Goal: Transaction & Acquisition: Purchase product/service

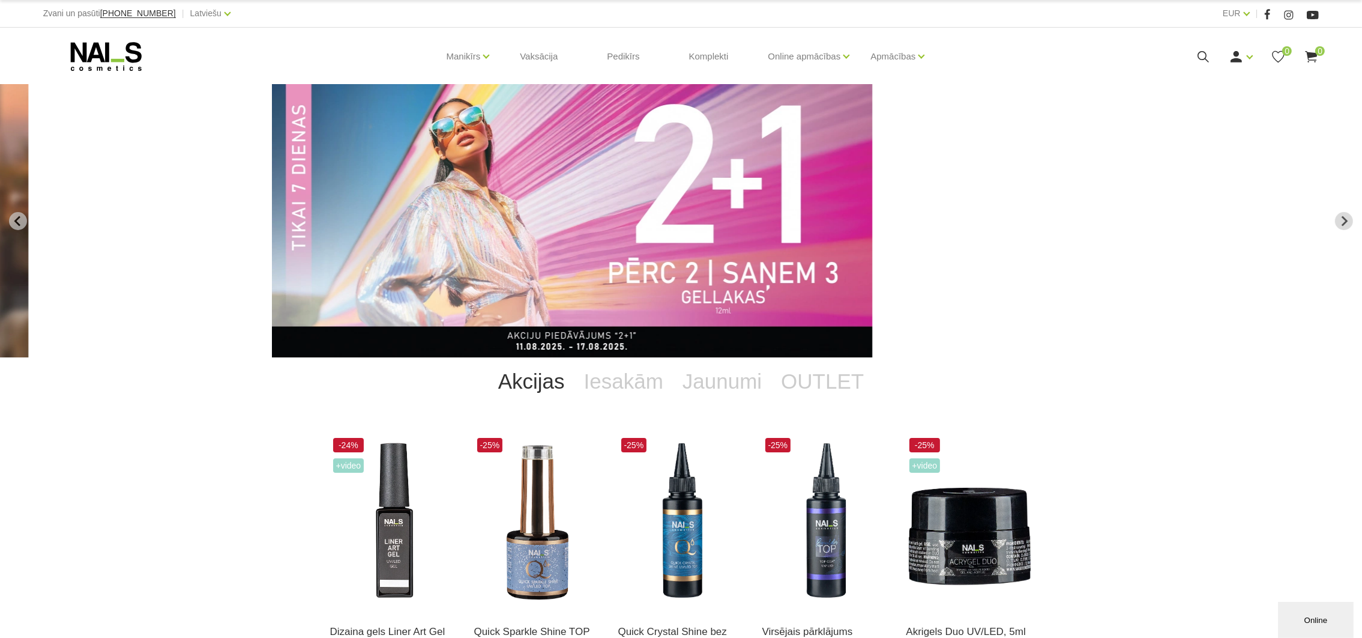
click at [1202, 51] on use at bounding box center [1203, 56] width 11 height 11
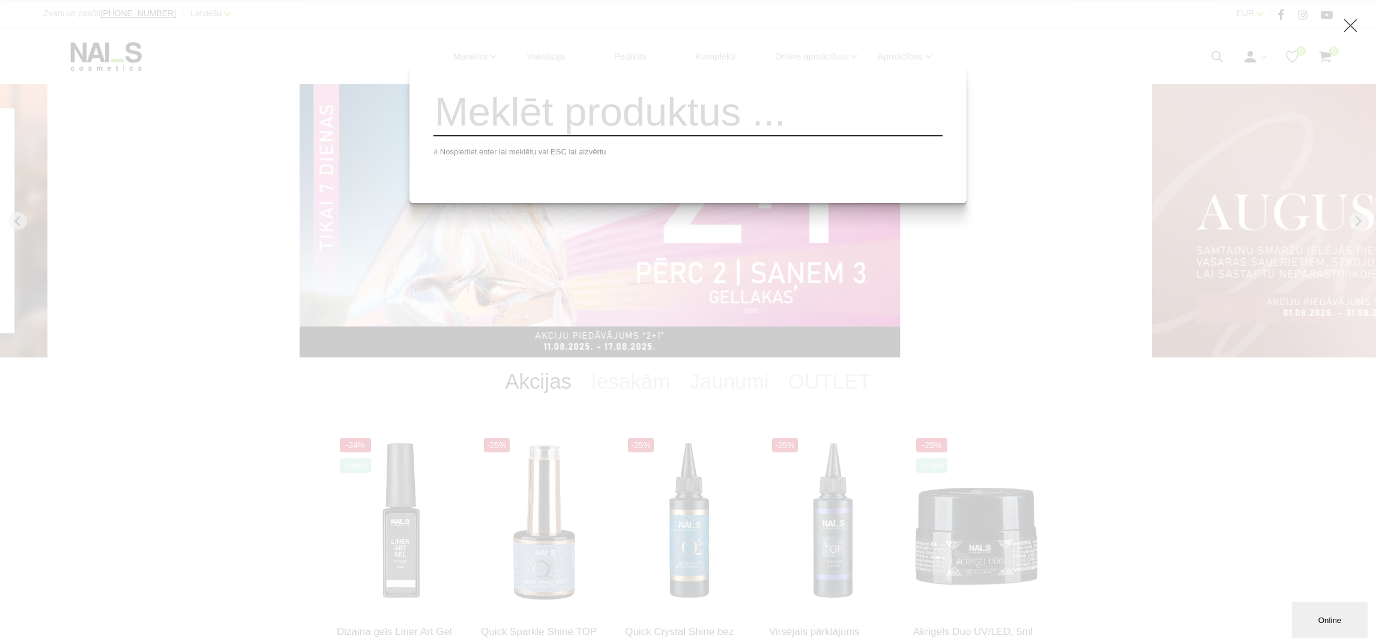
click at [618, 119] on input "search" at bounding box center [687, 112] width 509 height 49
paste input "1081"
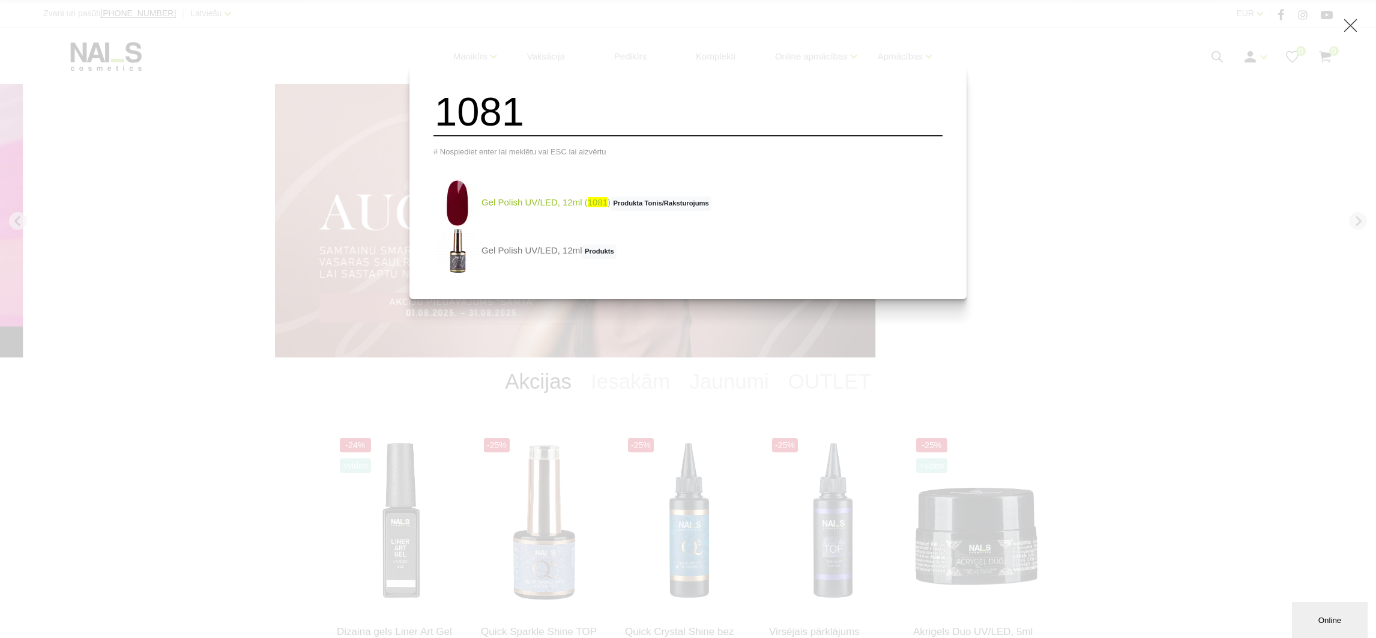
type input "1081"
click at [470, 210] on img at bounding box center [457, 203] width 48 height 48
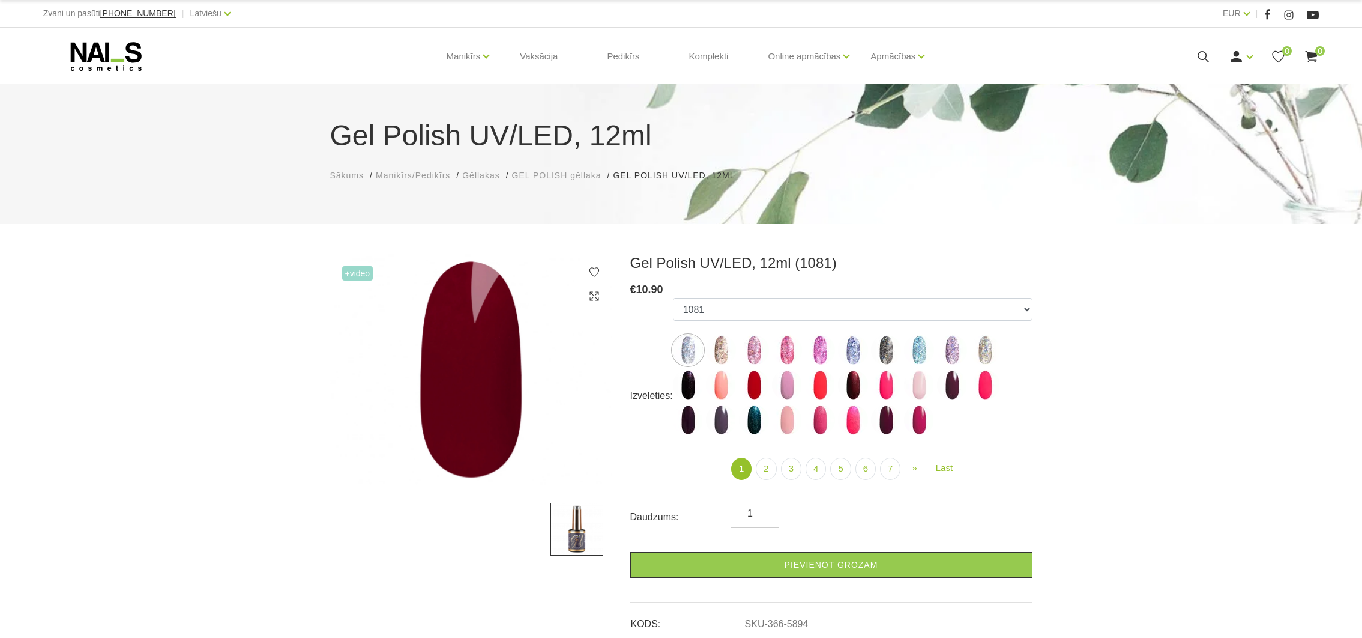
select select "5894"
click at [1206, 53] on use at bounding box center [1203, 56] width 11 height 11
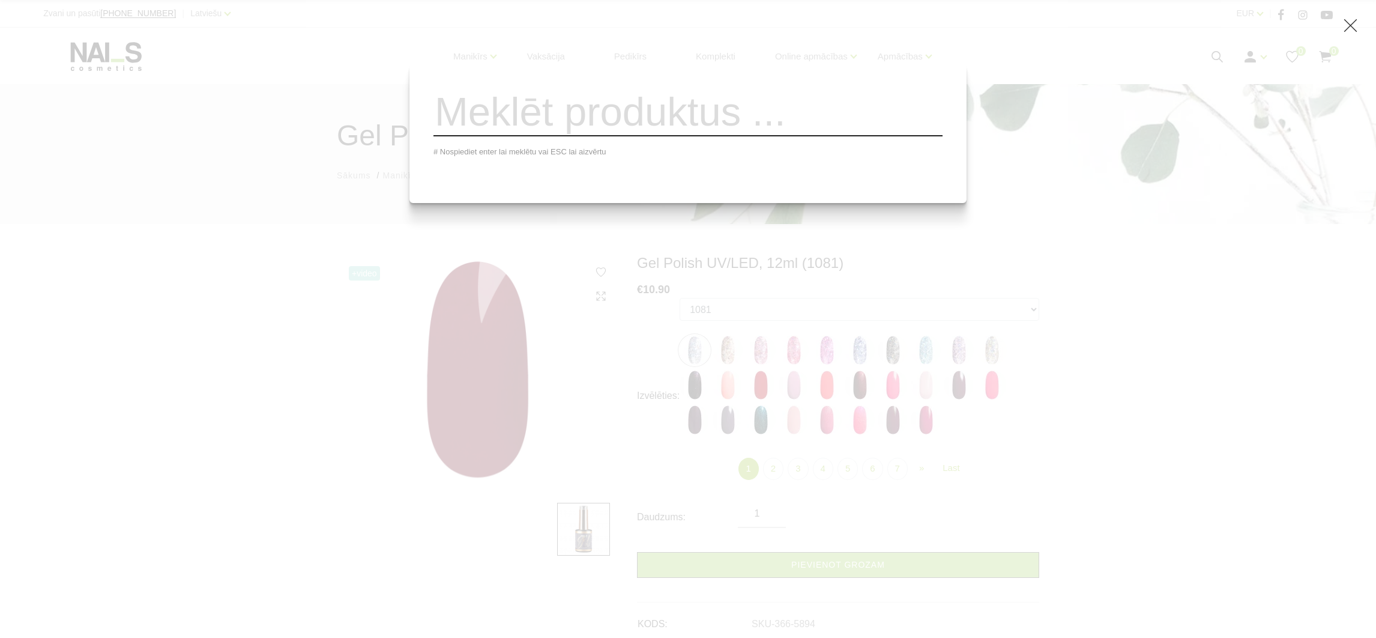
click at [855, 115] on input "search" at bounding box center [687, 112] width 509 height 49
paste input "551Q"
type input "551Q"
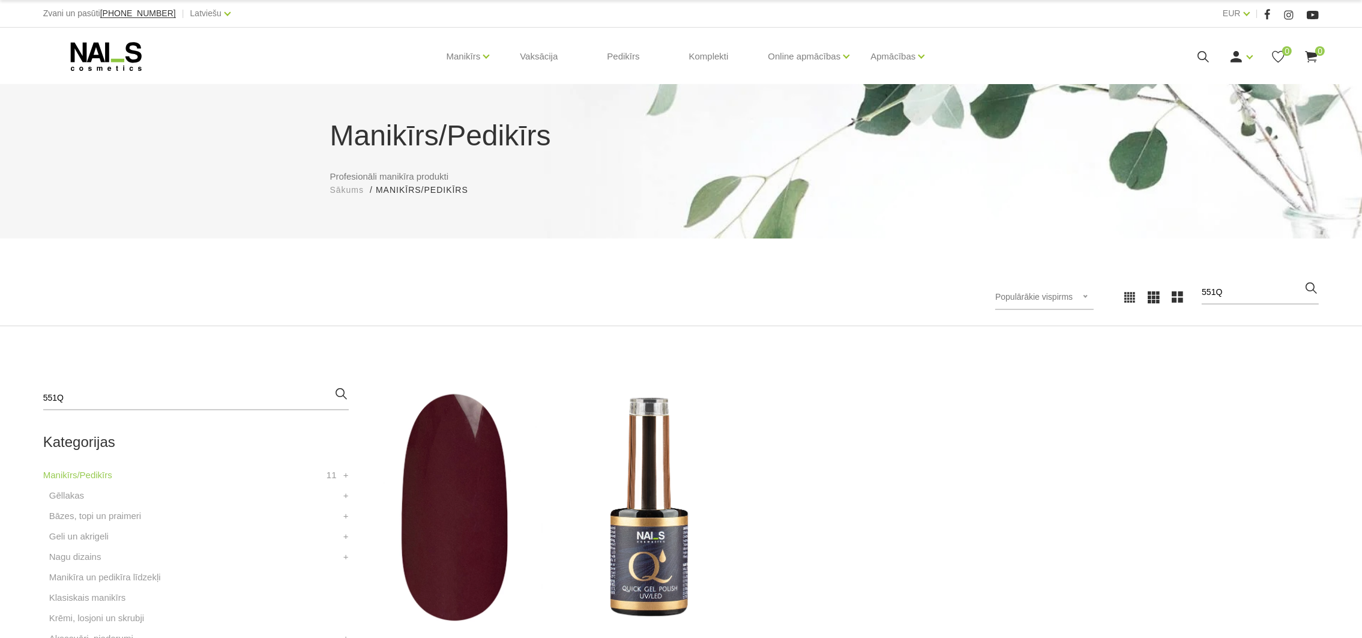
click at [1201, 59] on use at bounding box center [1203, 56] width 11 height 11
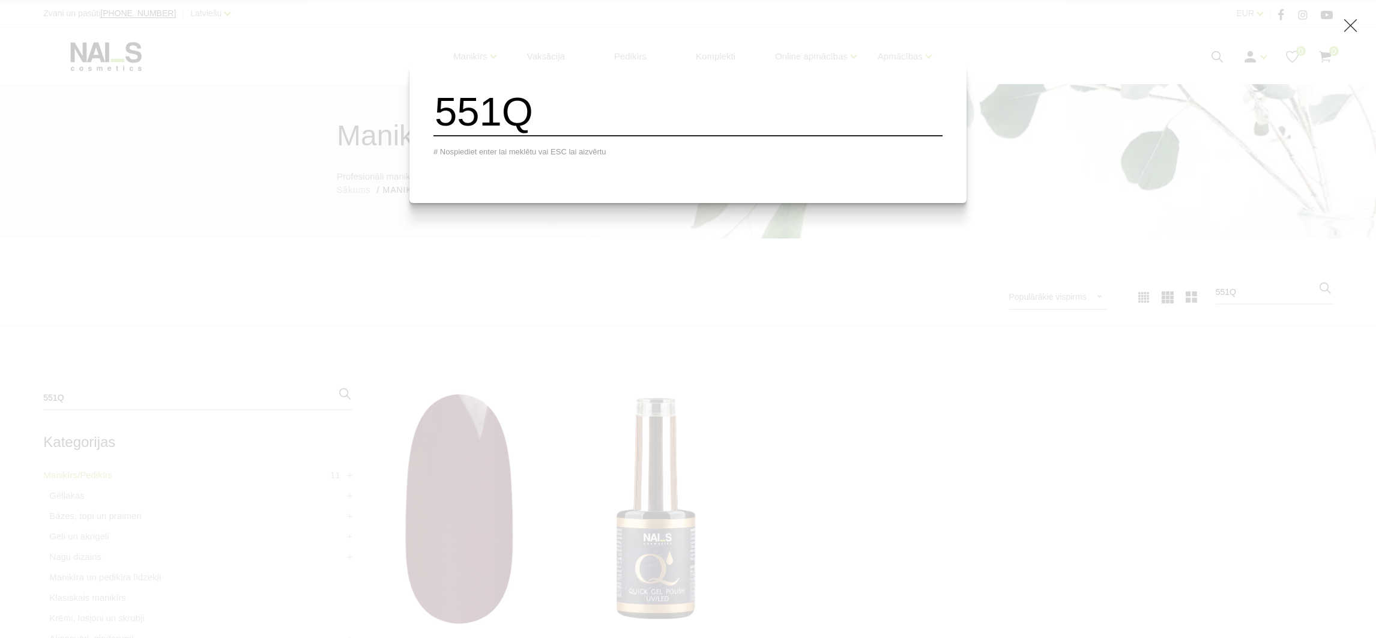
drag, startPoint x: 624, startPoint y: 125, endPoint x: 266, endPoint y: 91, distance: 359.5
click at [266, 91] on div "551Q # Nospiediet enter lai meklētu vai ESC lai aizvērtu" at bounding box center [688, 319] width 1376 height 638
paste input "813"
type input "813Q"
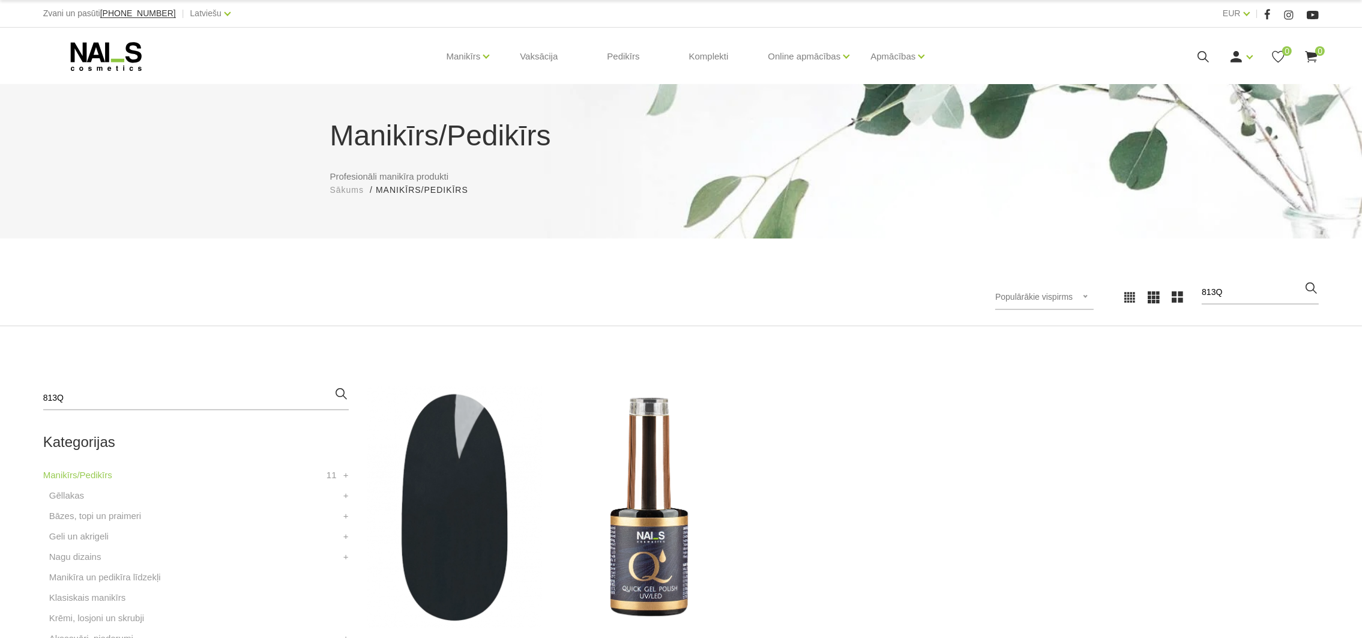
click at [1198, 55] on use at bounding box center [1203, 56] width 11 height 11
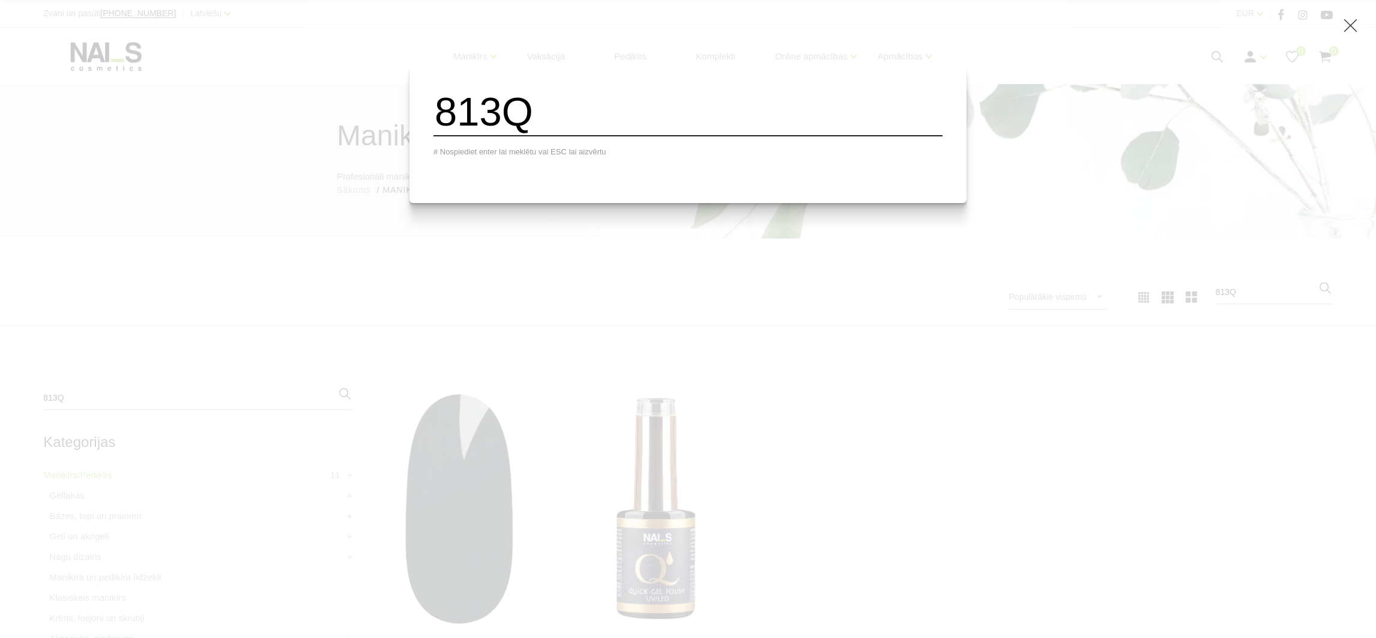
drag, startPoint x: 619, startPoint y: 113, endPoint x: 350, endPoint y: 106, distance: 269.1
click at [350, 106] on div "813Q # Nospiediet enter lai meklētu vai ESC lai aizvērtu" at bounding box center [688, 319] width 1376 height 638
paste input "550"
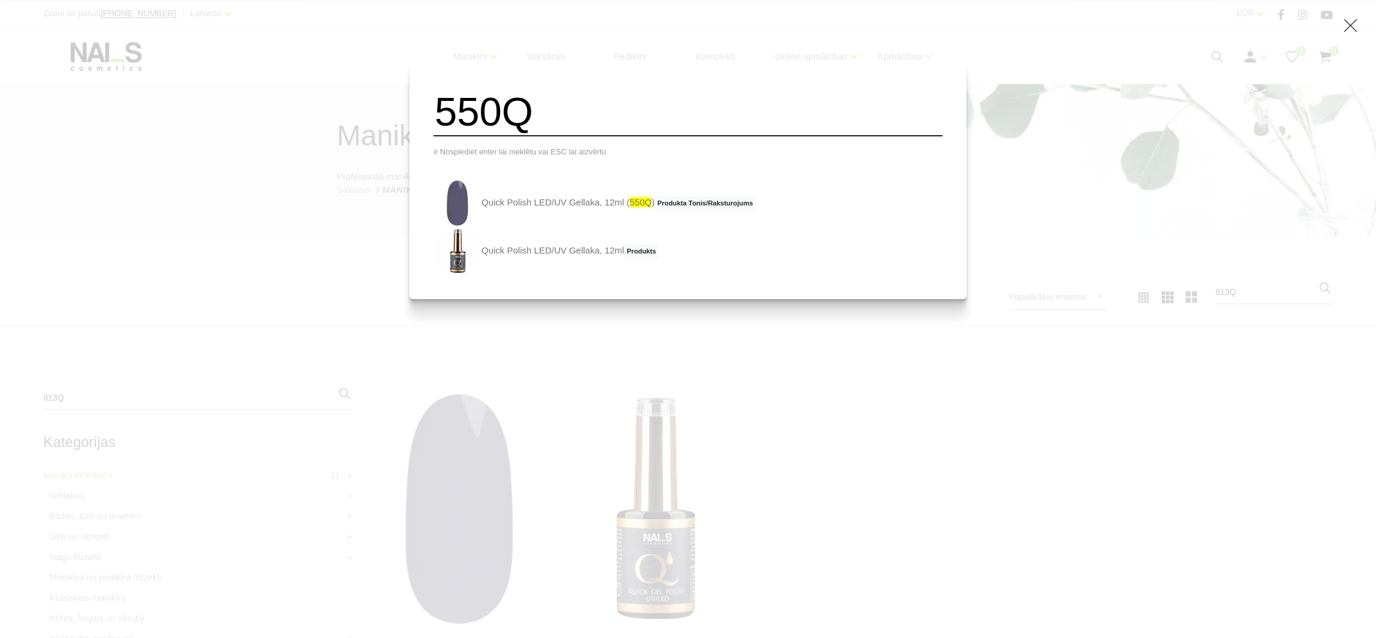
type input "550Q"
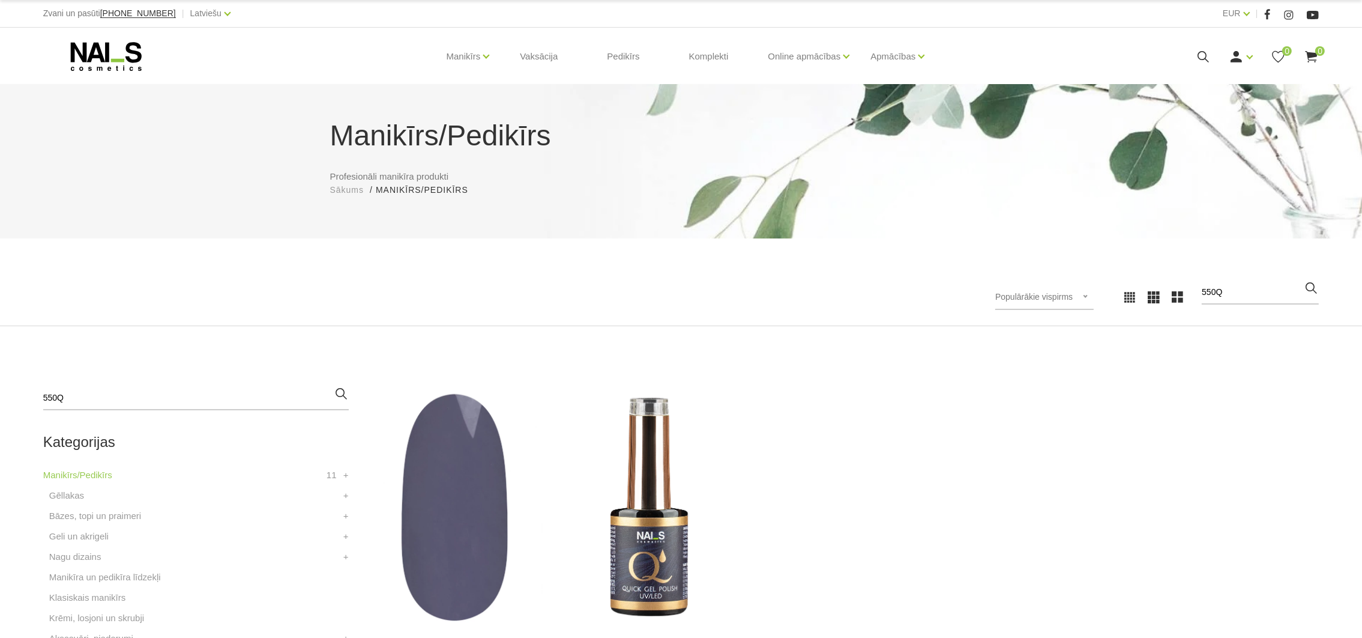
click at [1205, 52] on use at bounding box center [1203, 56] width 11 height 11
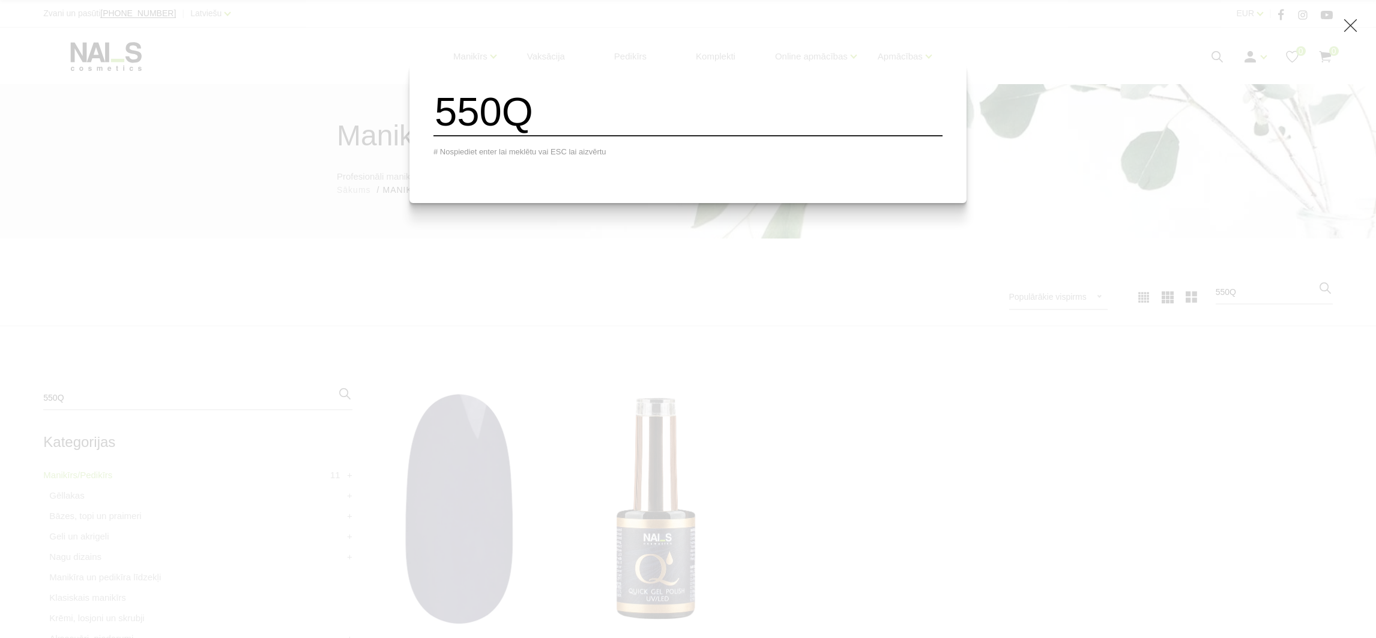
drag, startPoint x: 513, startPoint y: 115, endPoint x: 286, endPoint y: 109, distance: 227.6
click at [286, 109] on div "550Q # Nospiediet enter lai meklētu vai ESC lai aizvērtu" at bounding box center [688, 319] width 1376 height 638
paste input "1078"
type input "1078"
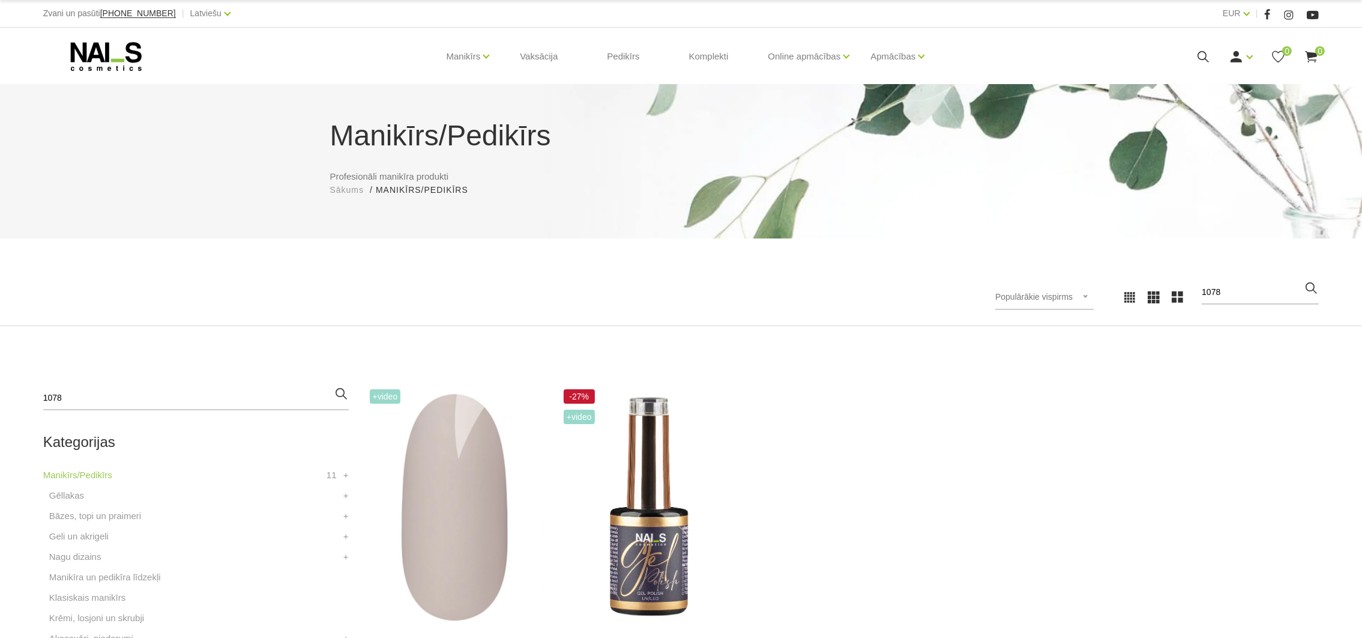
click at [1204, 57] on icon at bounding box center [1203, 56] width 15 height 15
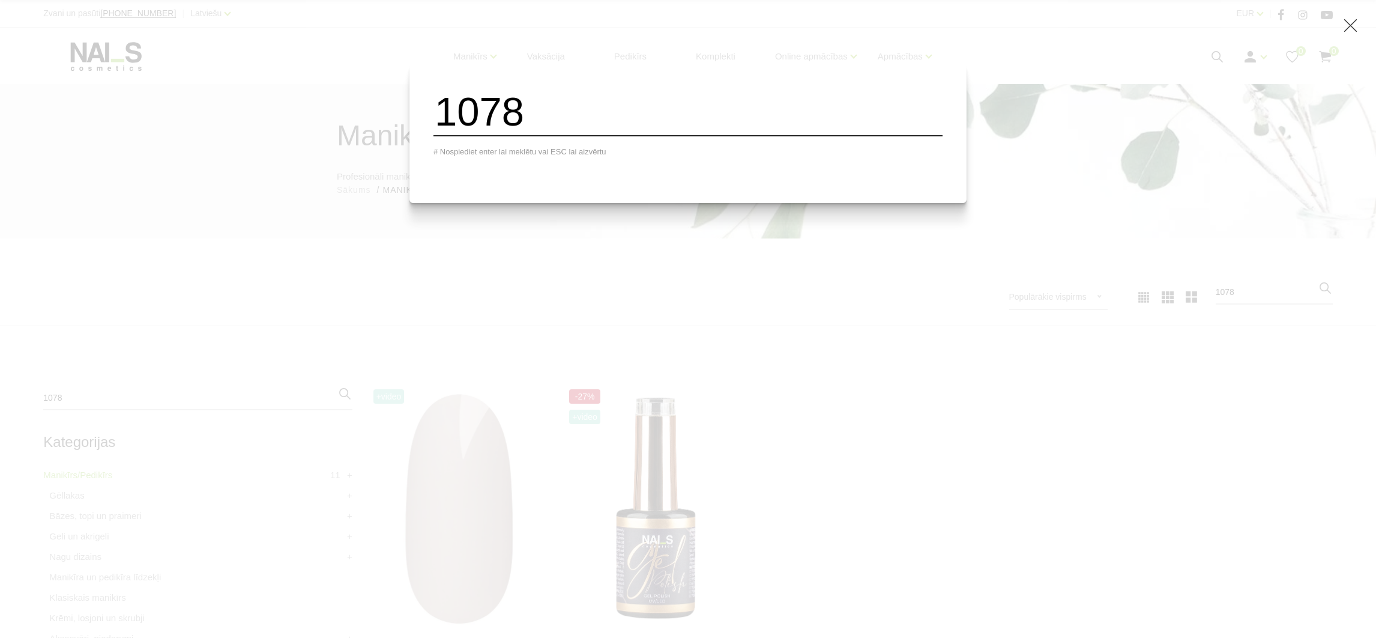
drag, startPoint x: 557, startPoint y: 116, endPoint x: 303, endPoint y: 110, distance: 254.0
click at [303, 110] on div "1078 # Nospiediet enter lai meklētu vai ESC lai aizvērtu" at bounding box center [688, 319] width 1376 height 638
paste input "807Q"
type input "807Q"
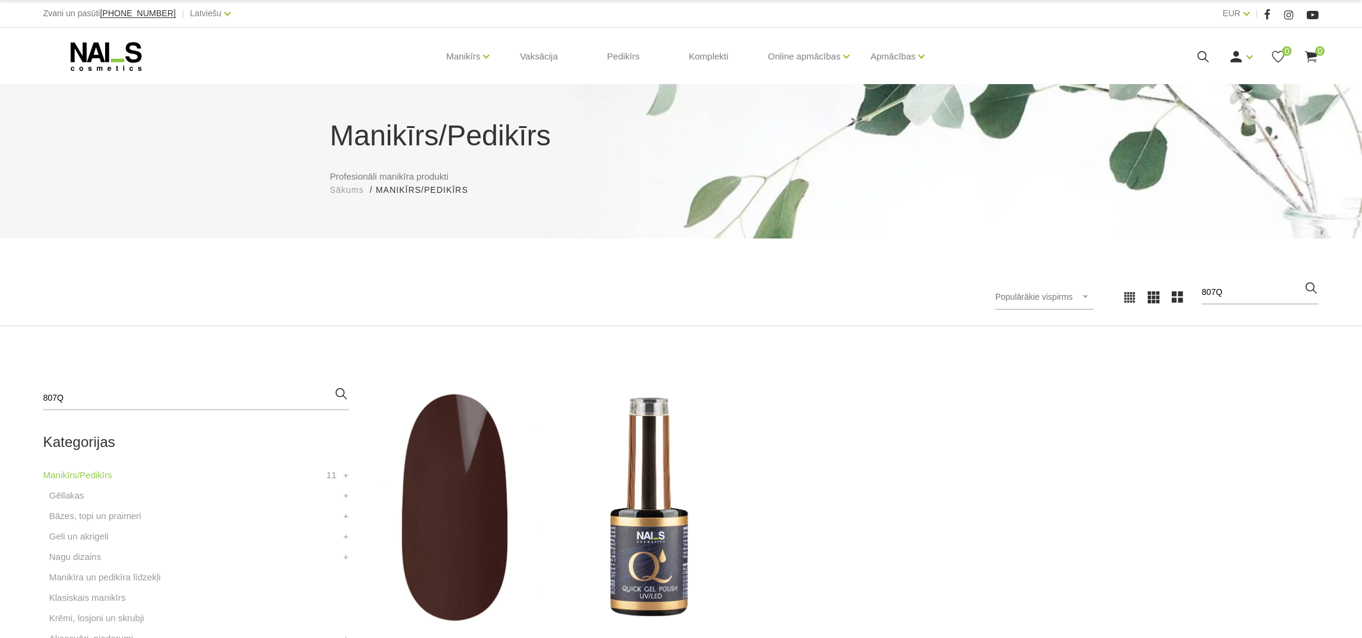
click at [1209, 55] on icon at bounding box center [1203, 56] width 15 height 15
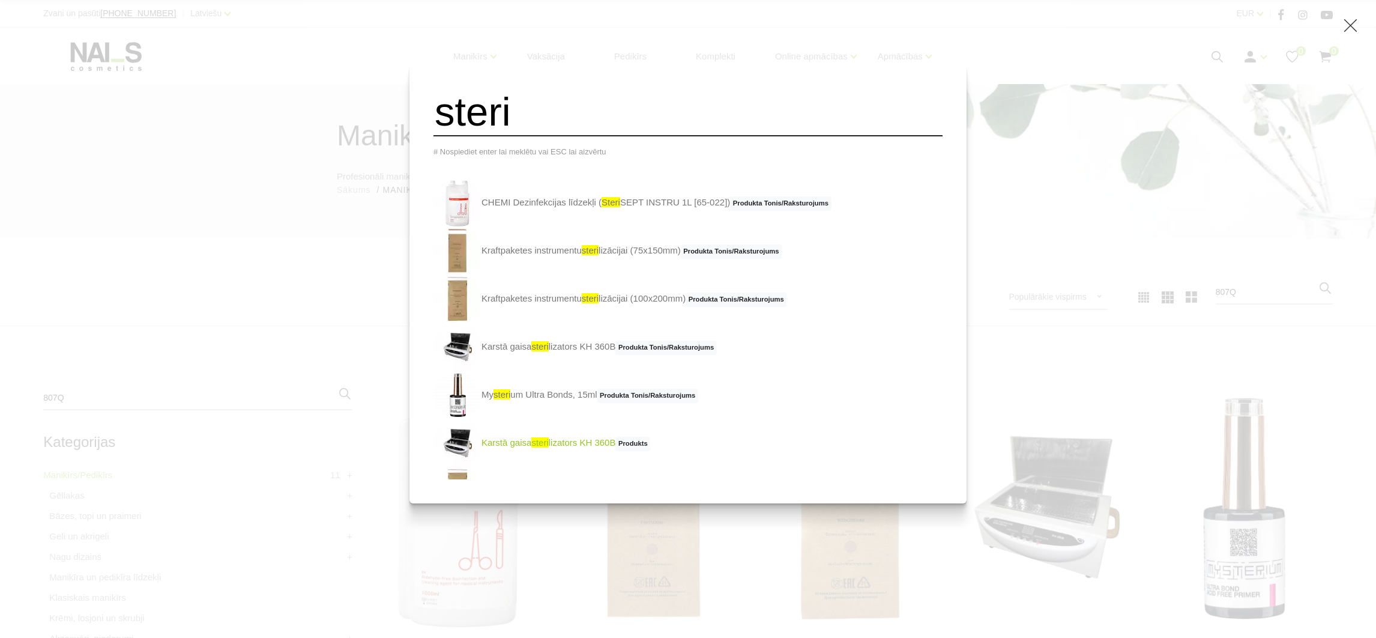
type input "steri"
click at [543, 446] on link "Karstā gaisa steri lizators KH 360B Produkts" at bounding box center [541, 443] width 217 height 48
